Goal: Task Accomplishment & Management: Use online tool/utility

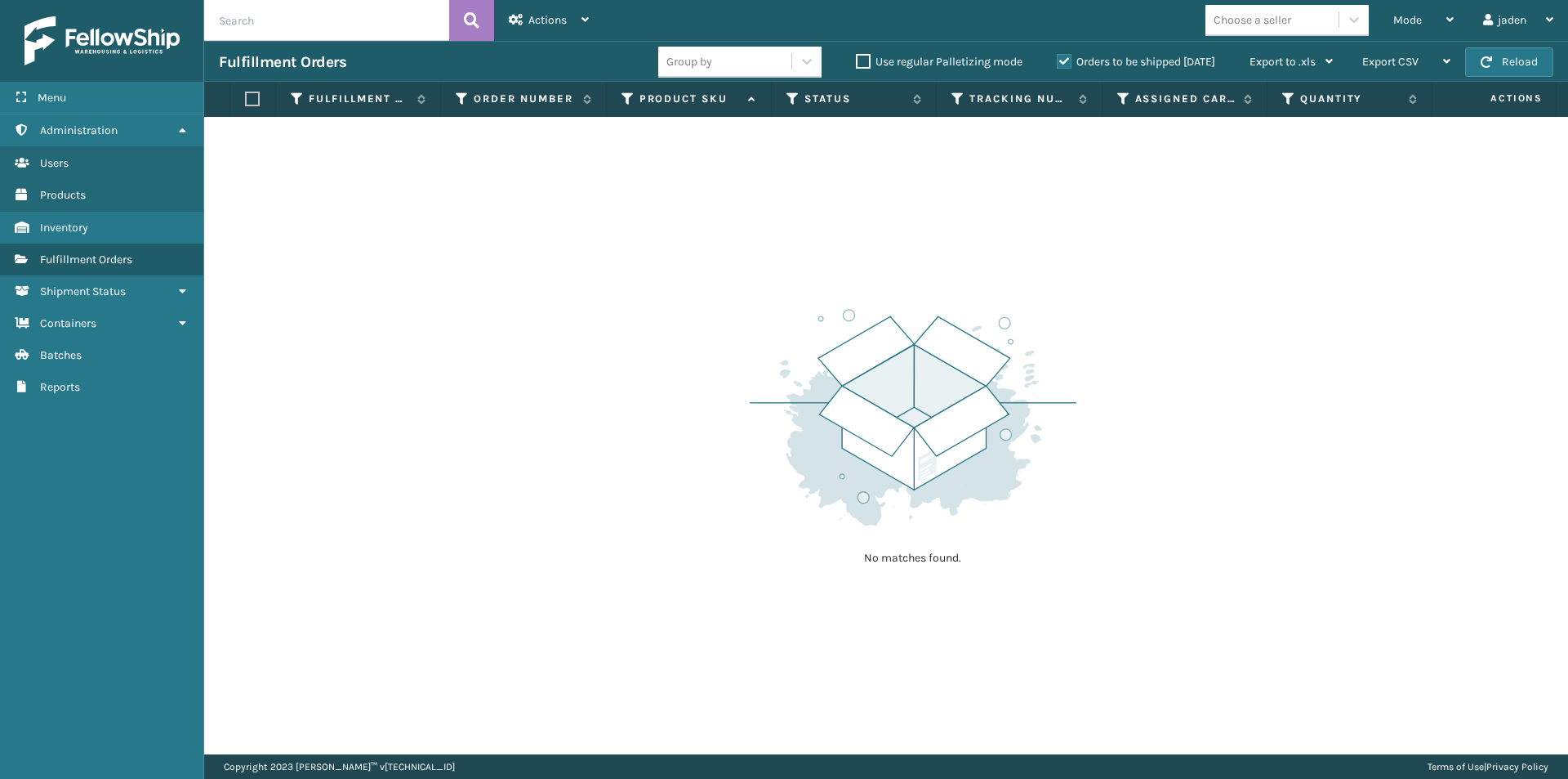
click at [1526, 80] on div "Fulfillment Orders Group by Use regular Palletizing mode Orders to be shipped […" at bounding box center [886, 61] width 1364 height 41
click at [1518, 72] on button "Reload" at bounding box center [1509, 62] width 89 height 30
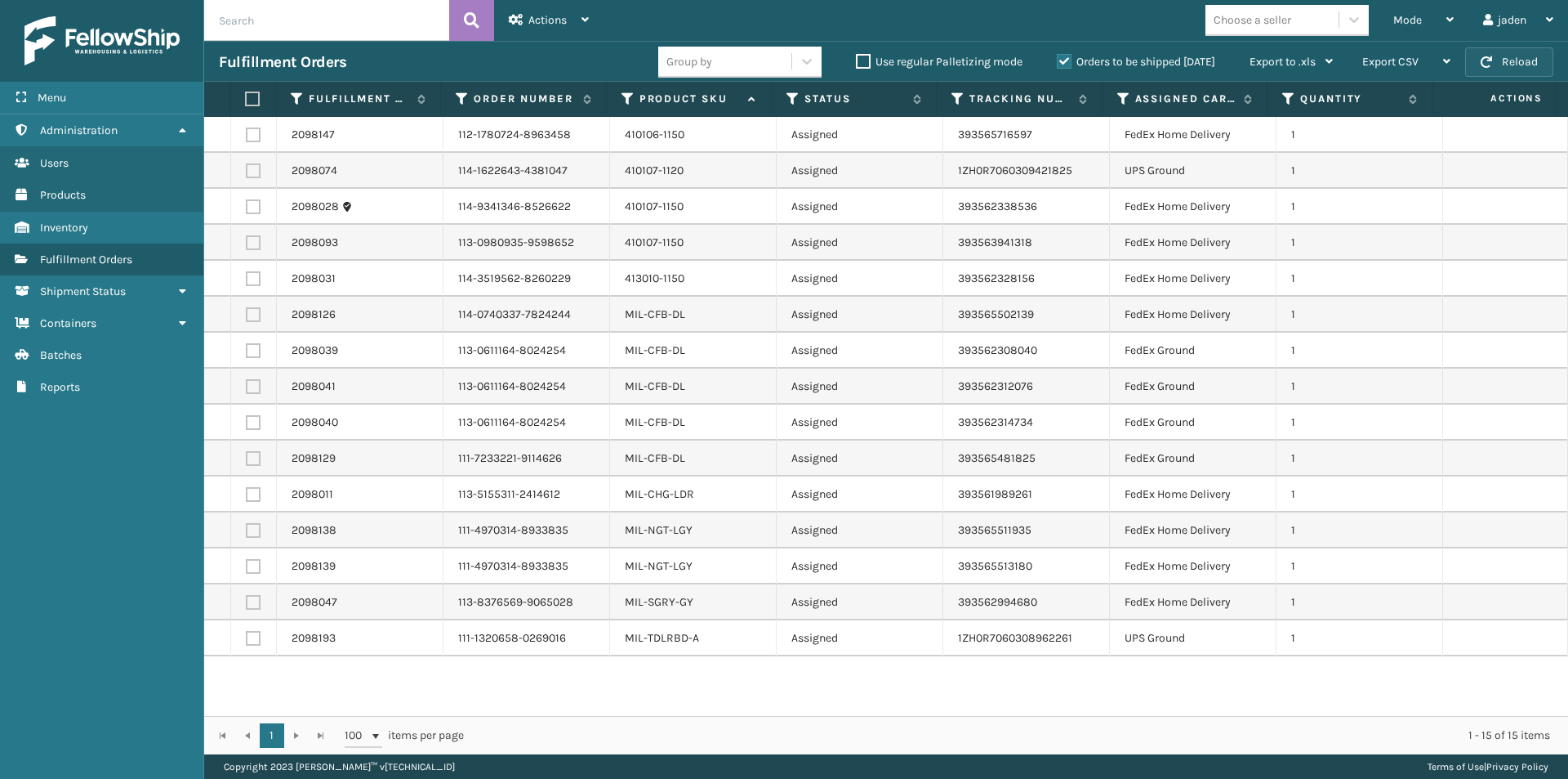
click at [1506, 55] on button "Reload" at bounding box center [1509, 62] width 89 height 30
drag, startPoint x: 963, startPoint y: 689, endPoint x: 854, endPoint y: 691, distance: 109.0
click at [854, 691] on div "2098147 112-1780724-8963458 410106-1150 Assigned 393565716597 FedEx Home Delive…" at bounding box center [886, 416] width 1364 height 599
click at [1519, 58] on button "Reload" at bounding box center [1509, 62] width 89 height 30
drag, startPoint x: 857, startPoint y: 681, endPoint x: 684, endPoint y: 677, distance: 173.0
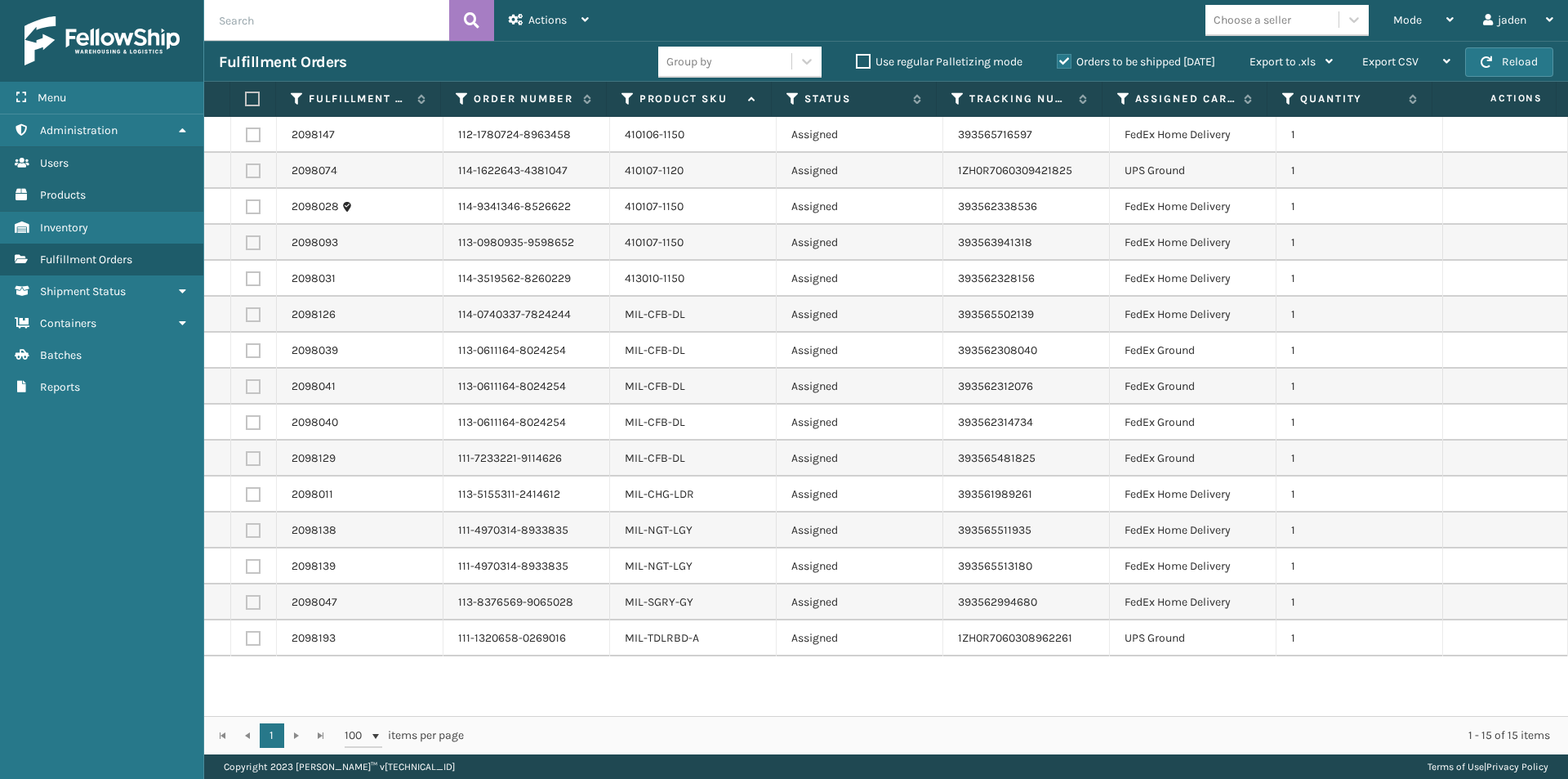
click at [684, 677] on div "2098147 112-1780724-8963458 410106-1150 Assigned 393565716597 FedEx Home Delive…" at bounding box center [886, 416] width 1364 height 599
drag, startPoint x: 808, startPoint y: 664, endPoint x: 819, endPoint y: 685, distance: 23.7
click at [721, 682] on div "2098147 112-1780724-8963458 410106-1150 Assigned 393565716597 FedEx Home Delive…" at bounding box center [886, 416] width 1364 height 599
drag, startPoint x: 979, startPoint y: 685, endPoint x: 906, endPoint y: 685, distance: 73.0
click at [796, 685] on div "2098147 112-1780724-8963458 410106-1150 Assigned 393565716597 FedEx Home Delive…" at bounding box center [886, 416] width 1364 height 599
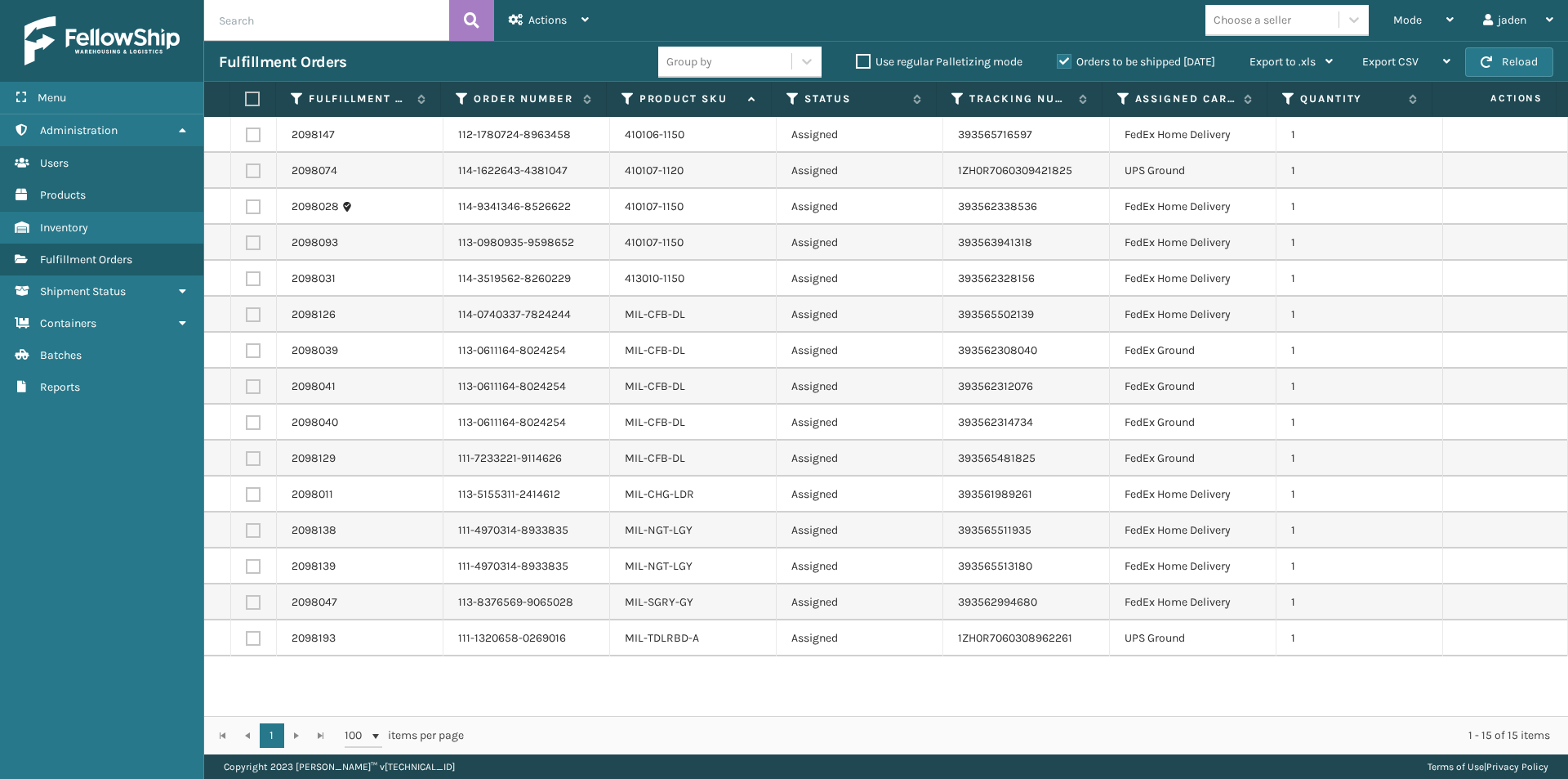
drag, startPoint x: 940, startPoint y: 685, endPoint x: 803, endPoint y: 685, distance: 137.0
click at [777, 685] on div "2098147 112-1780724-8963458 410106-1150 Assigned 393565716597 FedEx Home Delive…" at bounding box center [886, 416] width 1364 height 599
drag, startPoint x: 884, startPoint y: 686, endPoint x: 843, endPoint y: 678, distance: 41.8
click at [797, 678] on div "2098147 112-1780724-8963458 410106-1150 Assigned 393565716597 FedEx Home Delive…" at bounding box center [886, 416] width 1364 height 599
click at [774, 684] on div "2098147 112-1780724-8963458 410106-1150 Assigned 393565716597 FedEx Home Delive…" at bounding box center [886, 416] width 1364 height 599
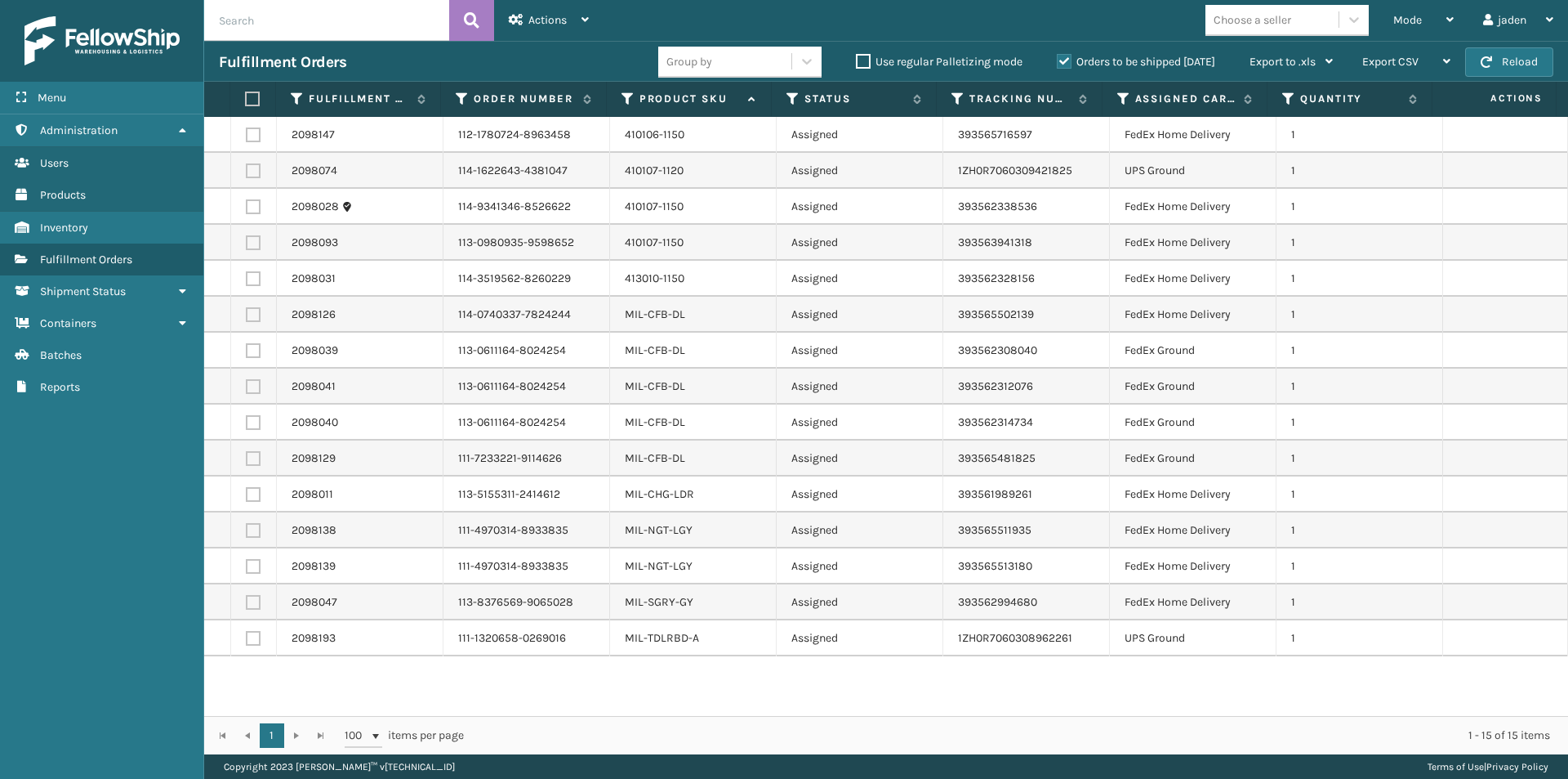
drag, startPoint x: 873, startPoint y: 688, endPoint x: 783, endPoint y: 679, distance: 90.4
click at [756, 693] on div "2098147 112-1780724-8963458 410106-1150 Assigned 393565716597 FedEx Home Delive…" at bounding box center [886, 416] width 1364 height 599
click at [1531, 66] on button "Reload" at bounding box center [1509, 62] width 89 height 30
click at [1417, 28] on div "Mode" at bounding box center [1423, 20] width 60 height 41
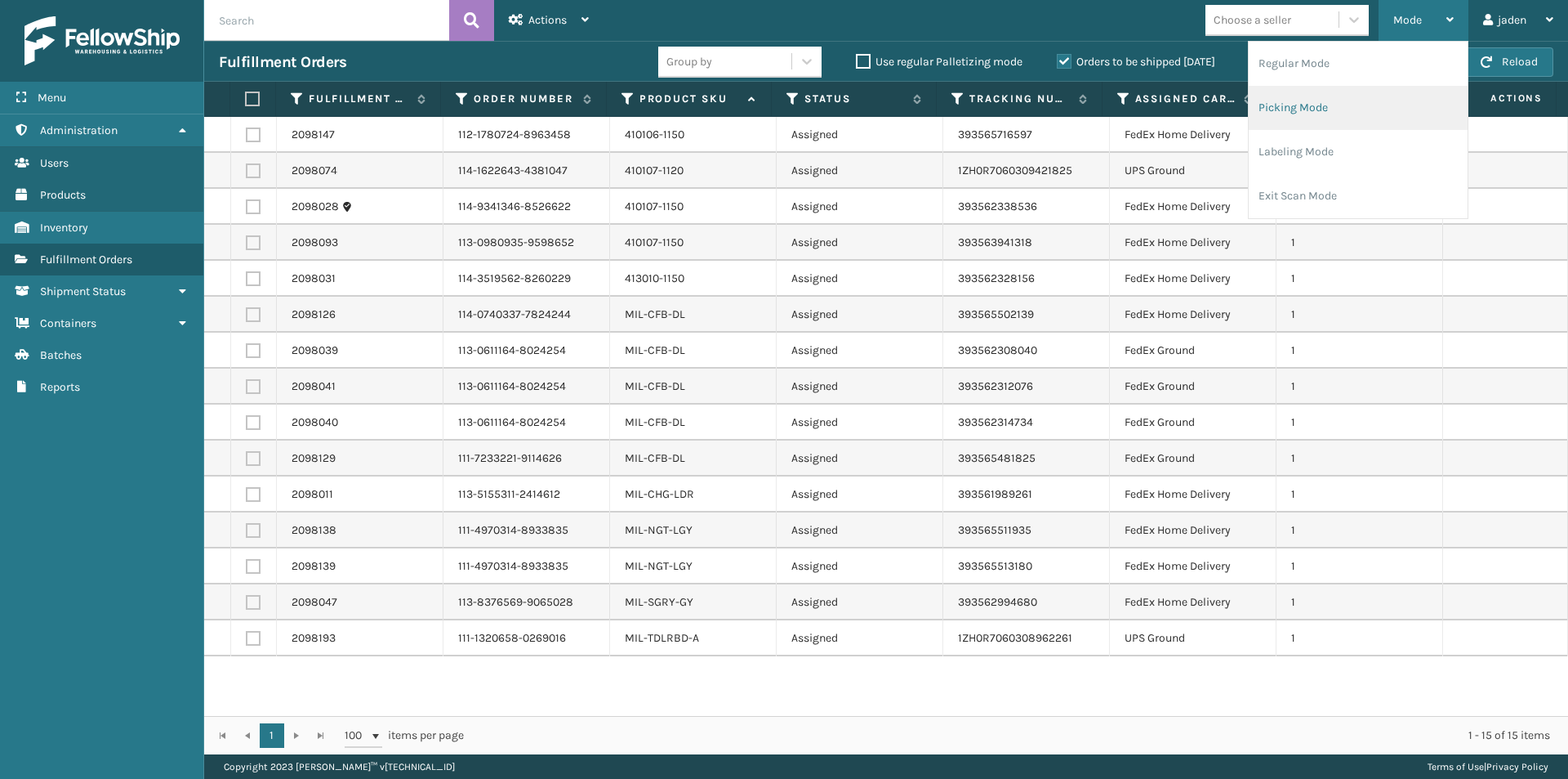
click at [1302, 107] on li "Picking Mode" at bounding box center [1359, 108] width 219 height 44
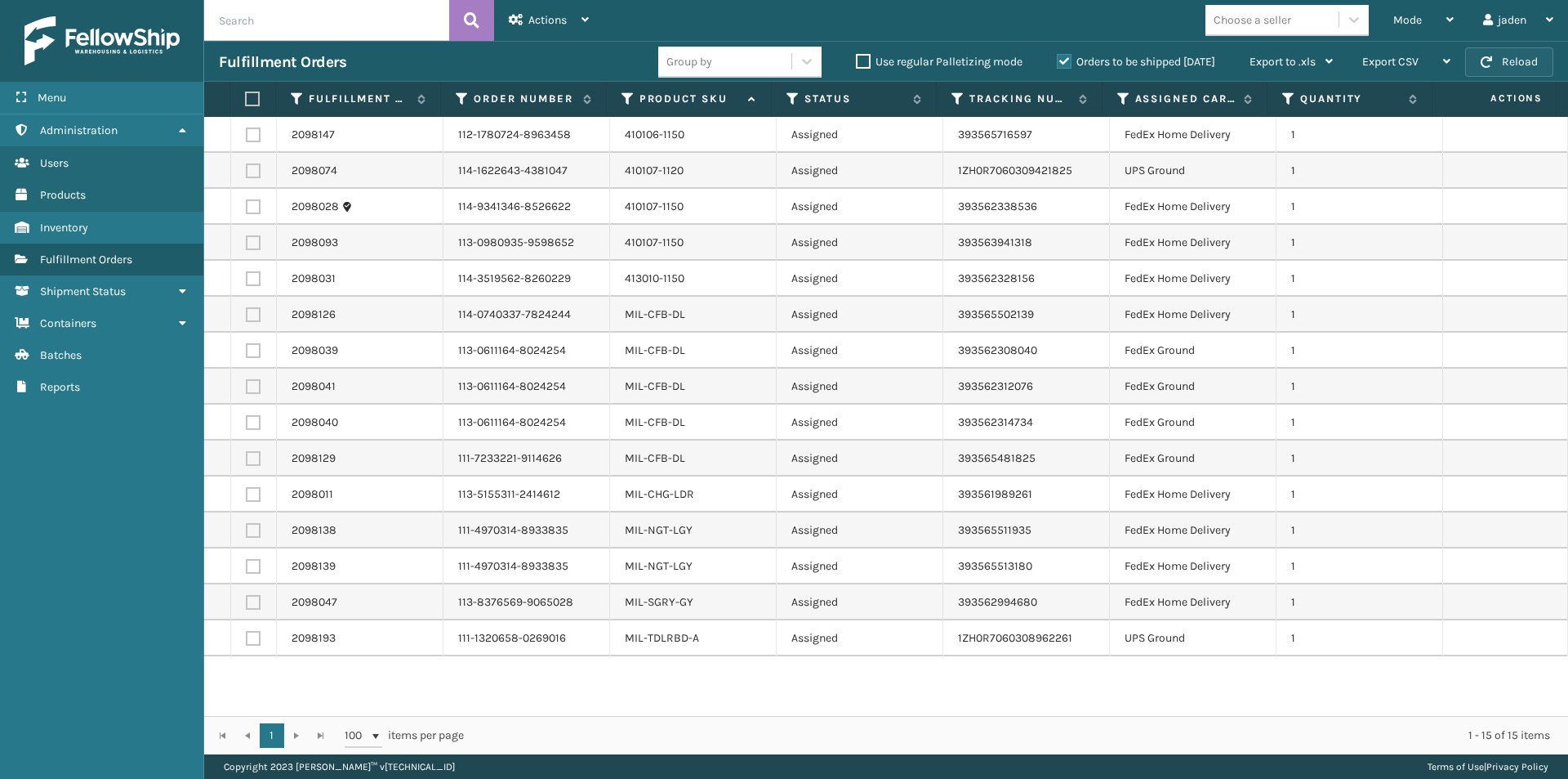
click at [1501, 60] on button "Reload" at bounding box center [1509, 62] width 89 height 30
click at [1422, 25] on div "Mode" at bounding box center [1423, 20] width 60 height 41
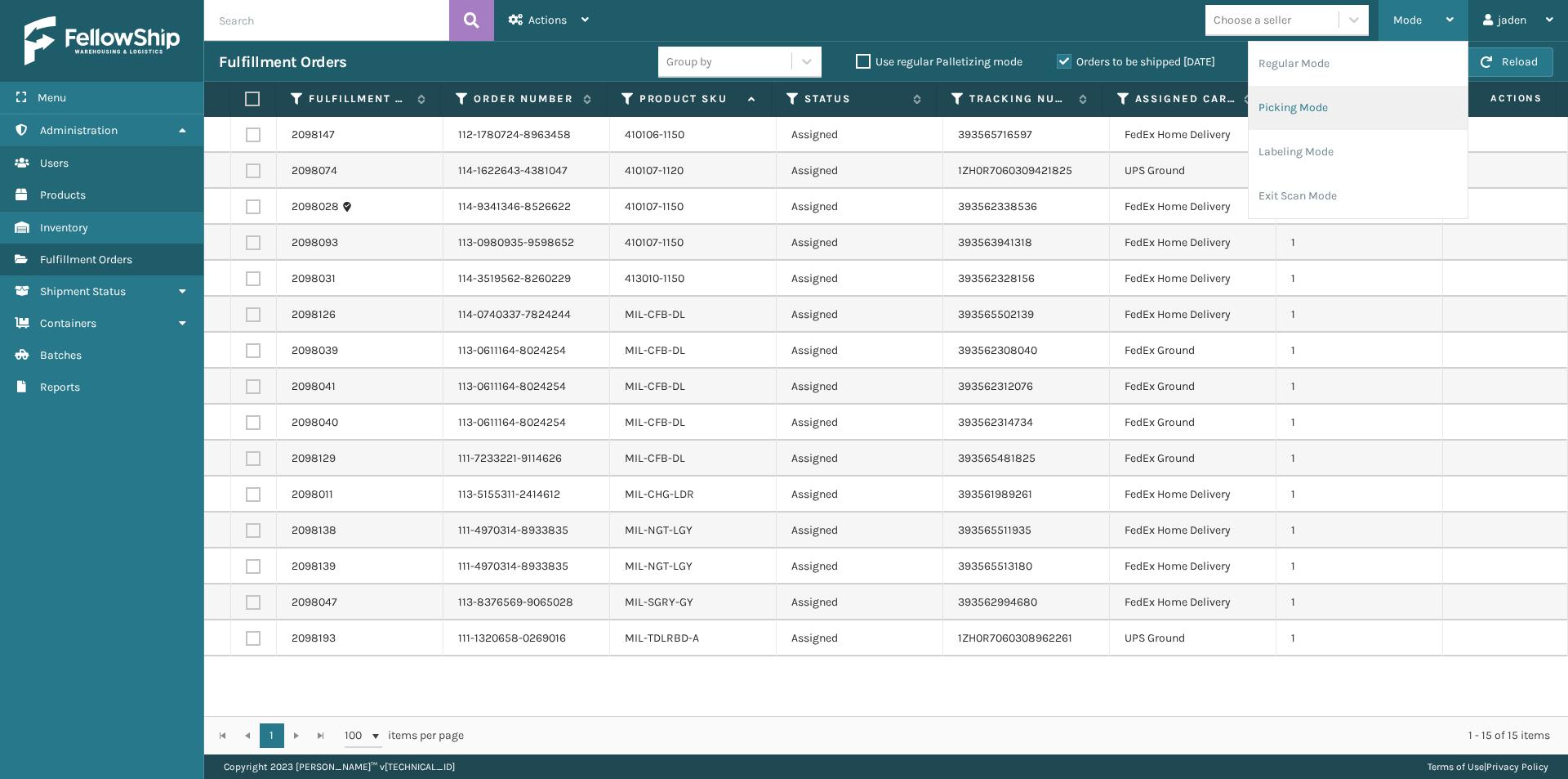
click at [1310, 112] on li "Picking Mode" at bounding box center [1359, 108] width 219 height 44
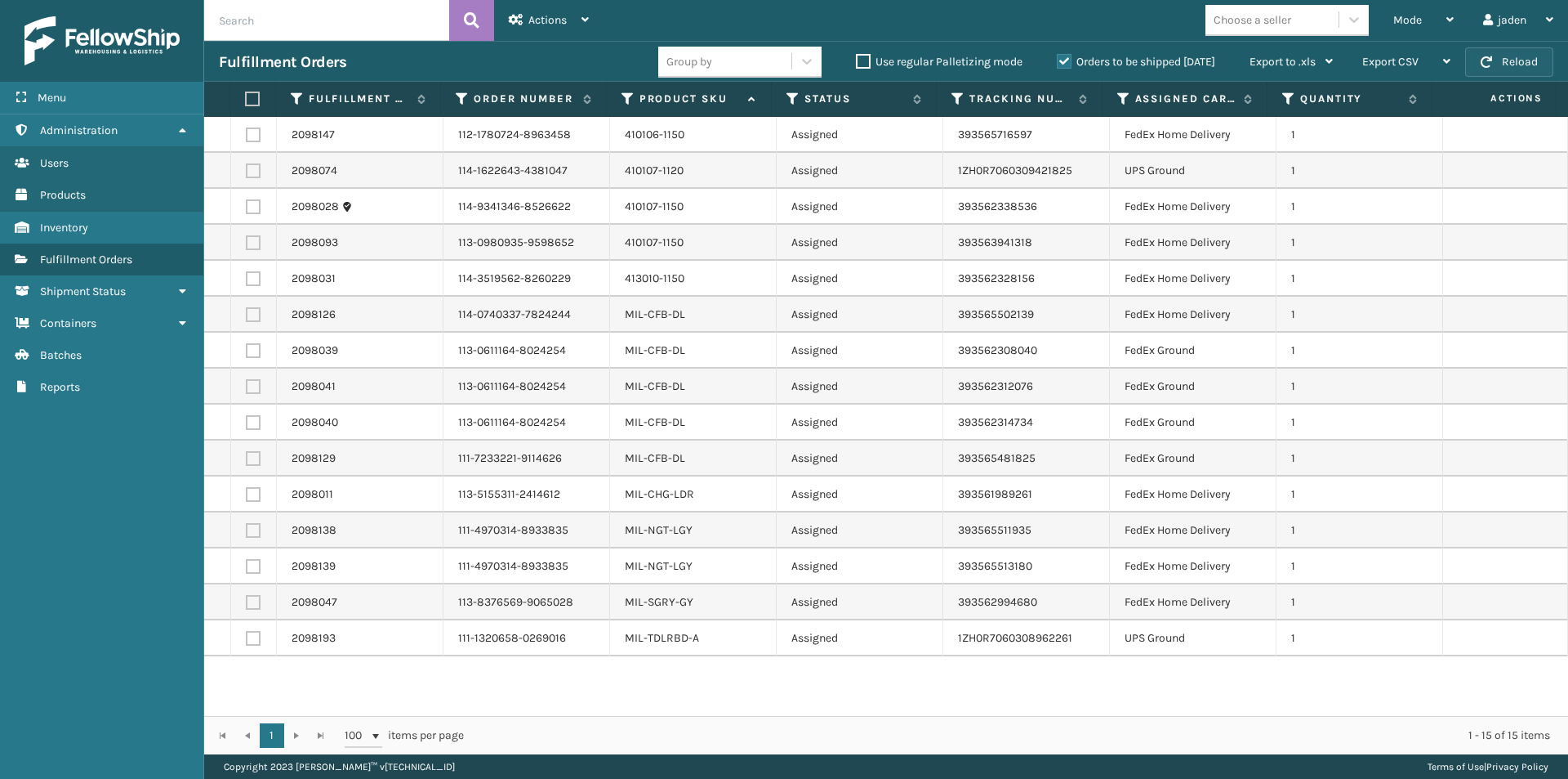
click at [1511, 55] on button "Reload" at bounding box center [1509, 62] width 89 height 30
click at [1430, 26] on div "Mode" at bounding box center [1423, 20] width 60 height 41
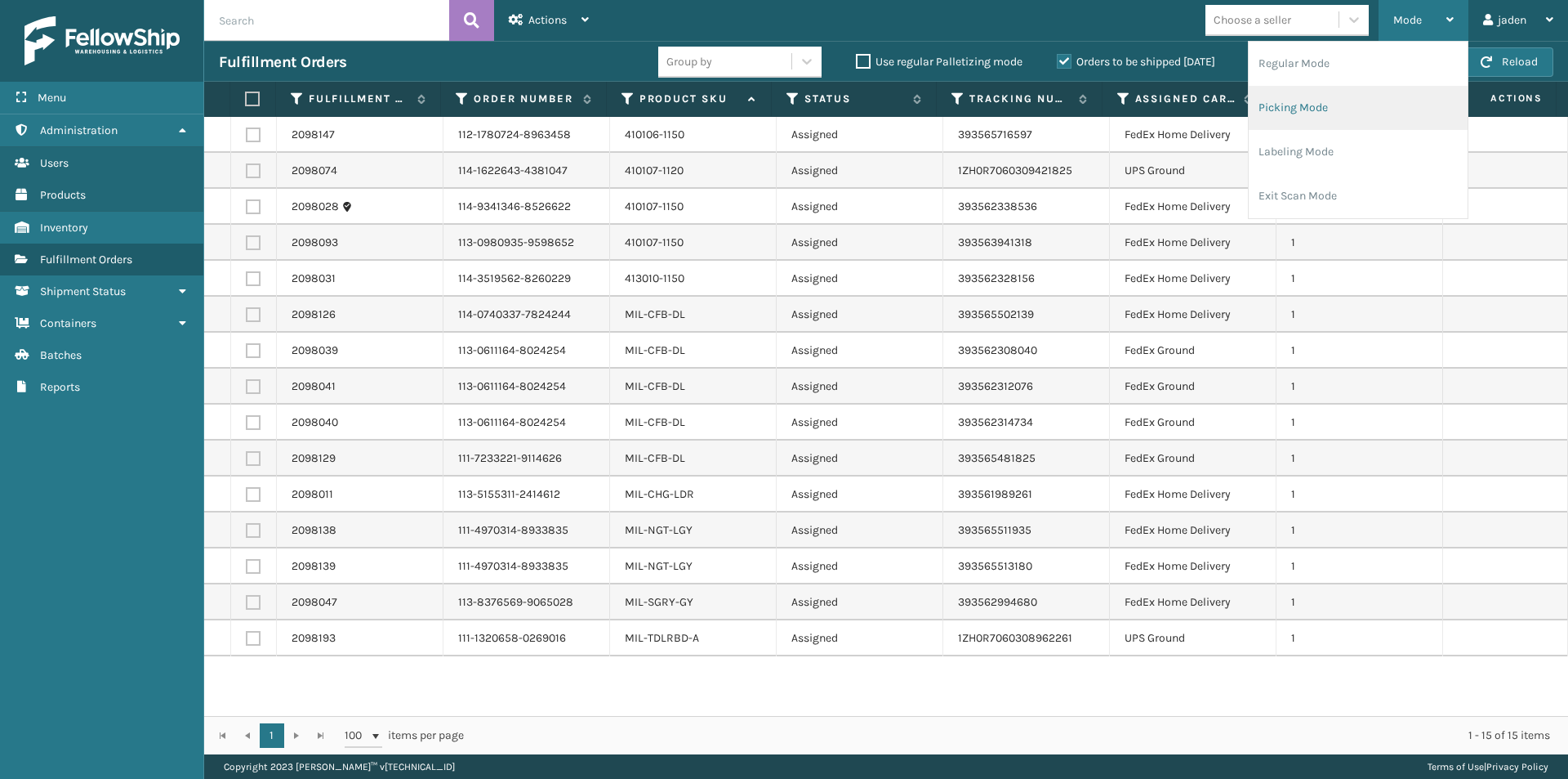
click at [1276, 123] on li "Picking Mode" at bounding box center [1359, 108] width 219 height 44
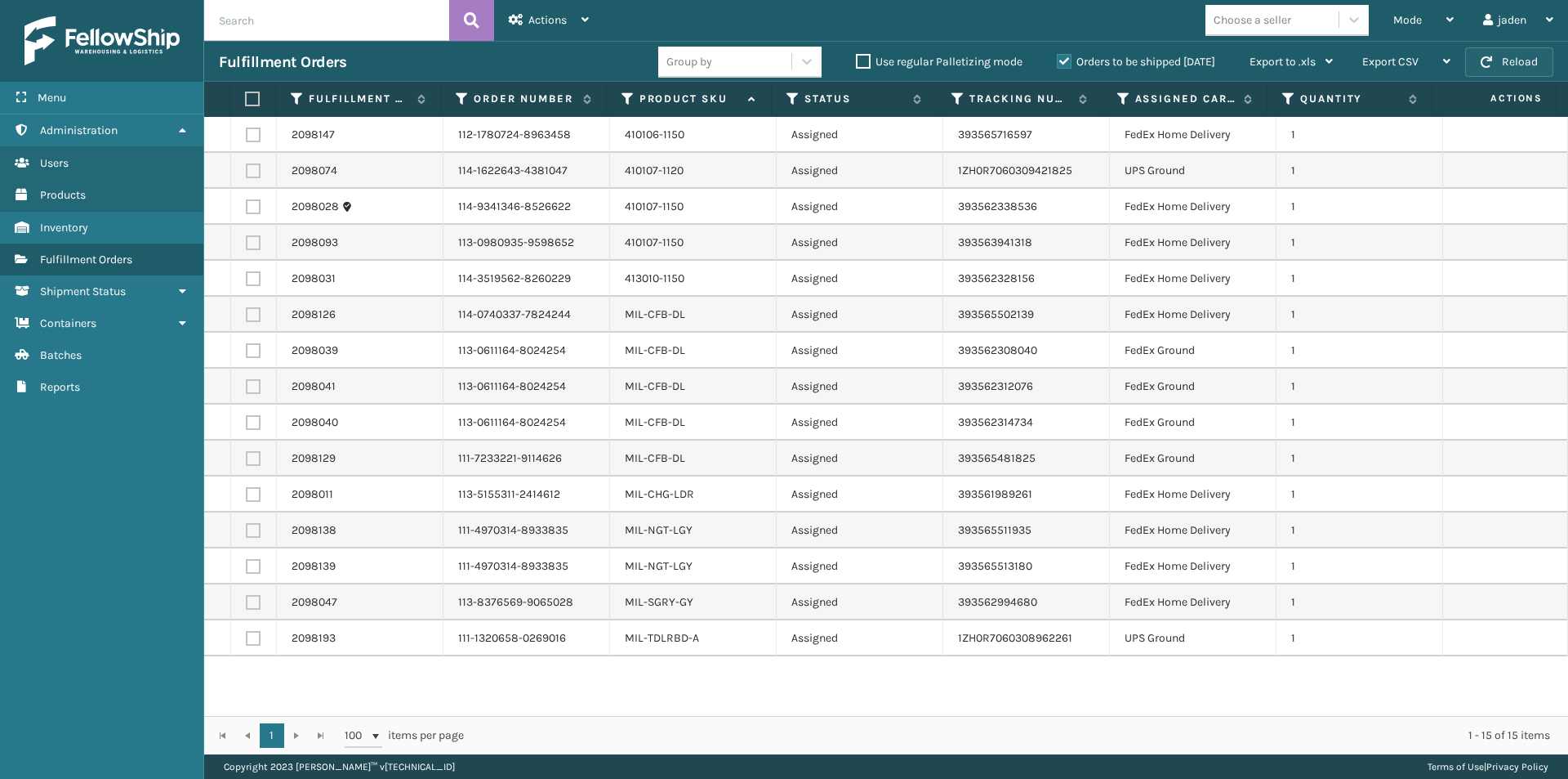
click at [1551, 68] on button "Reload" at bounding box center [1509, 62] width 89 height 30
click at [1405, 35] on div "Mode" at bounding box center [1423, 20] width 60 height 41
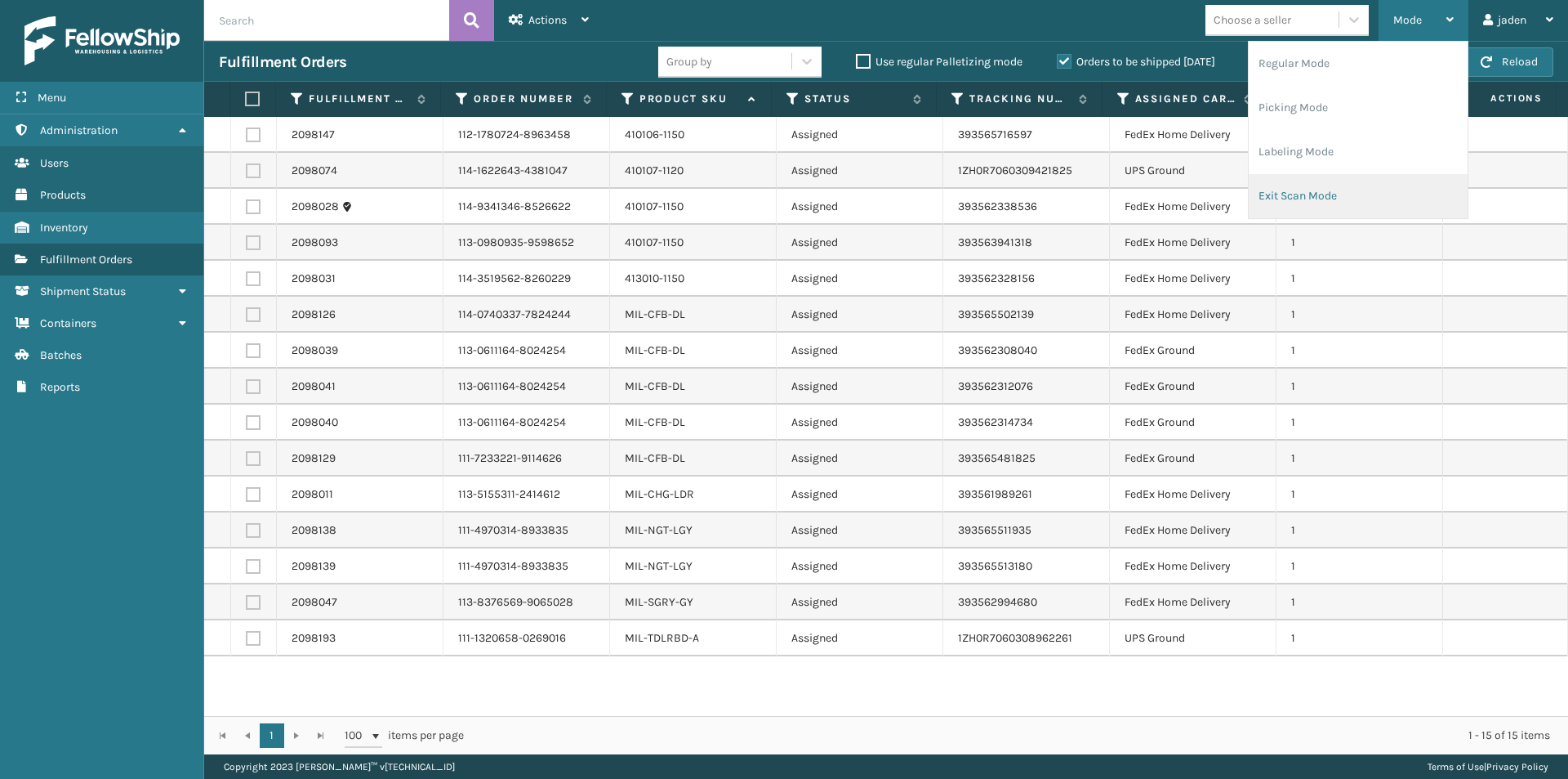
click at [1336, 177] on li "Exit Scan Mode" at bounding box center [1359, 196] width 219 height 44
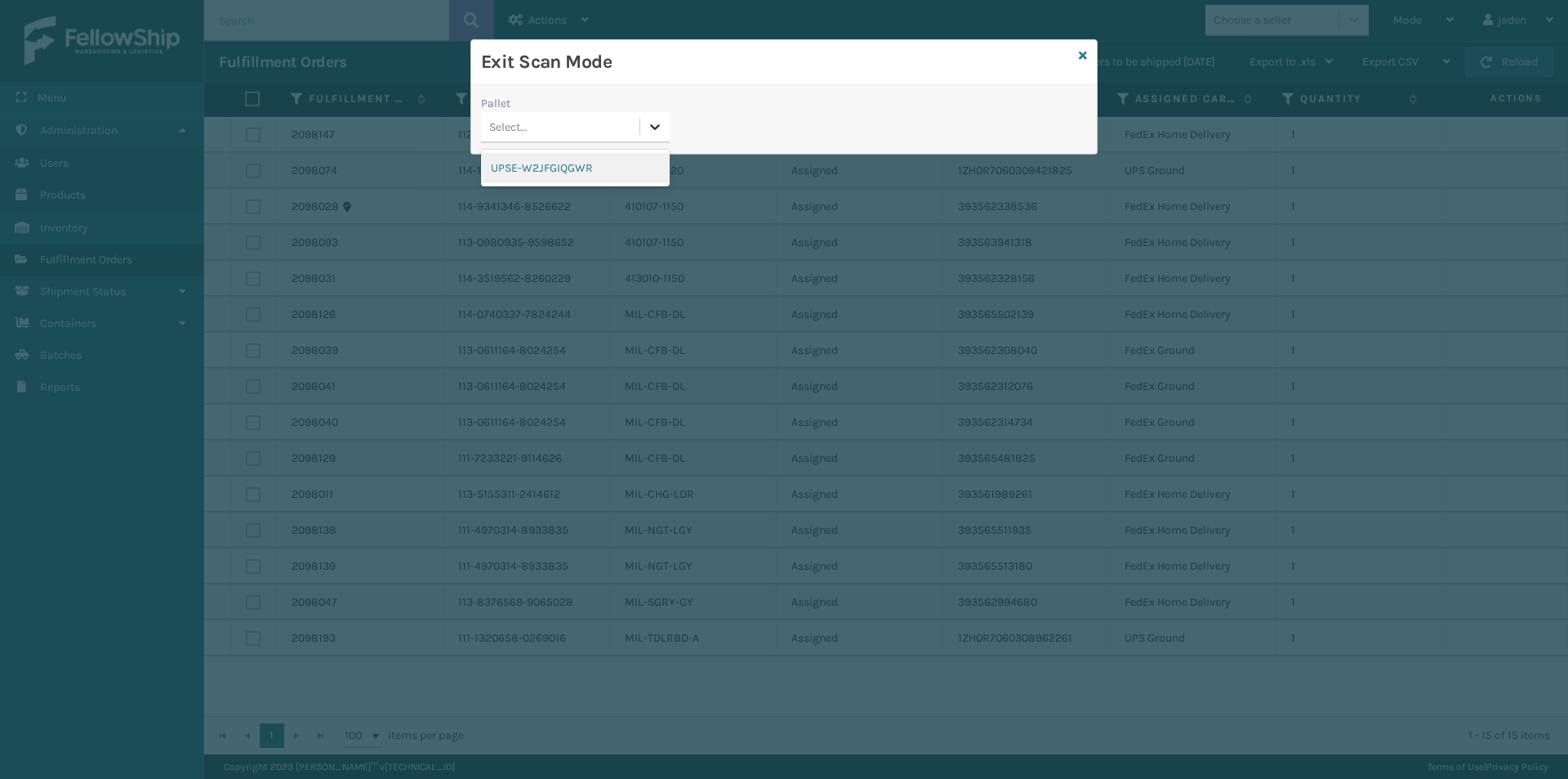
click at [648, 127] on icon at bounding box center [655, 126] width 16 height 16
click at [551, 174] on div "UPSE-W2JFGIQGWR" at bounding box center [575, 168] width 189 height 30
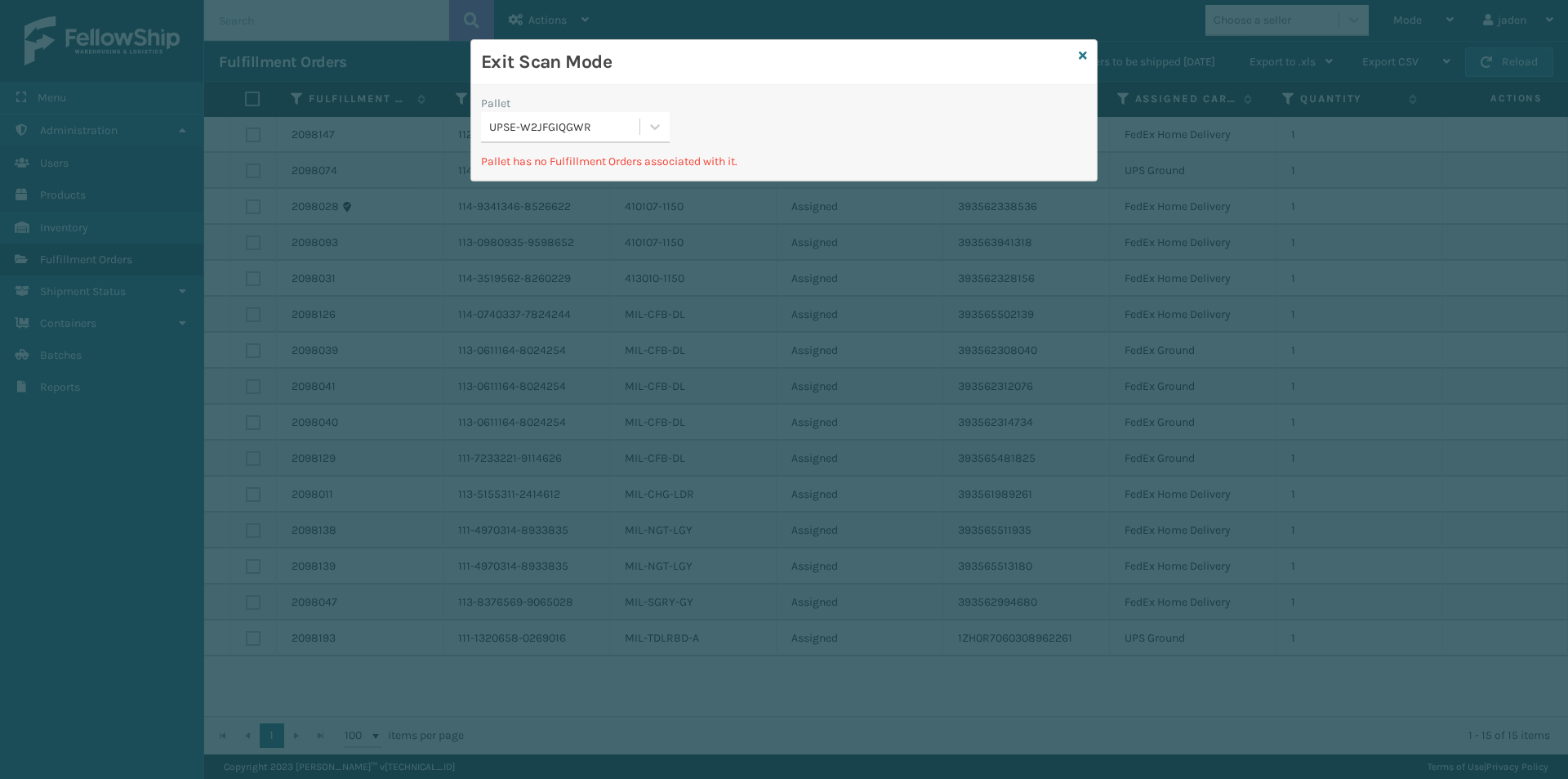
click at [1090, 47] on div "Exit Scan Mode" at bounding box center [784, 62] width 625 height 45
click at [1088, 49] on div "Exit Scan Mode" at bounding box center [784, 62] width 625 height 45
click at [1080, 56] on icon at bounding box center [1082, 55] width 9 height 11
